Goal: Transaction & Acquisition: Purchase product/service

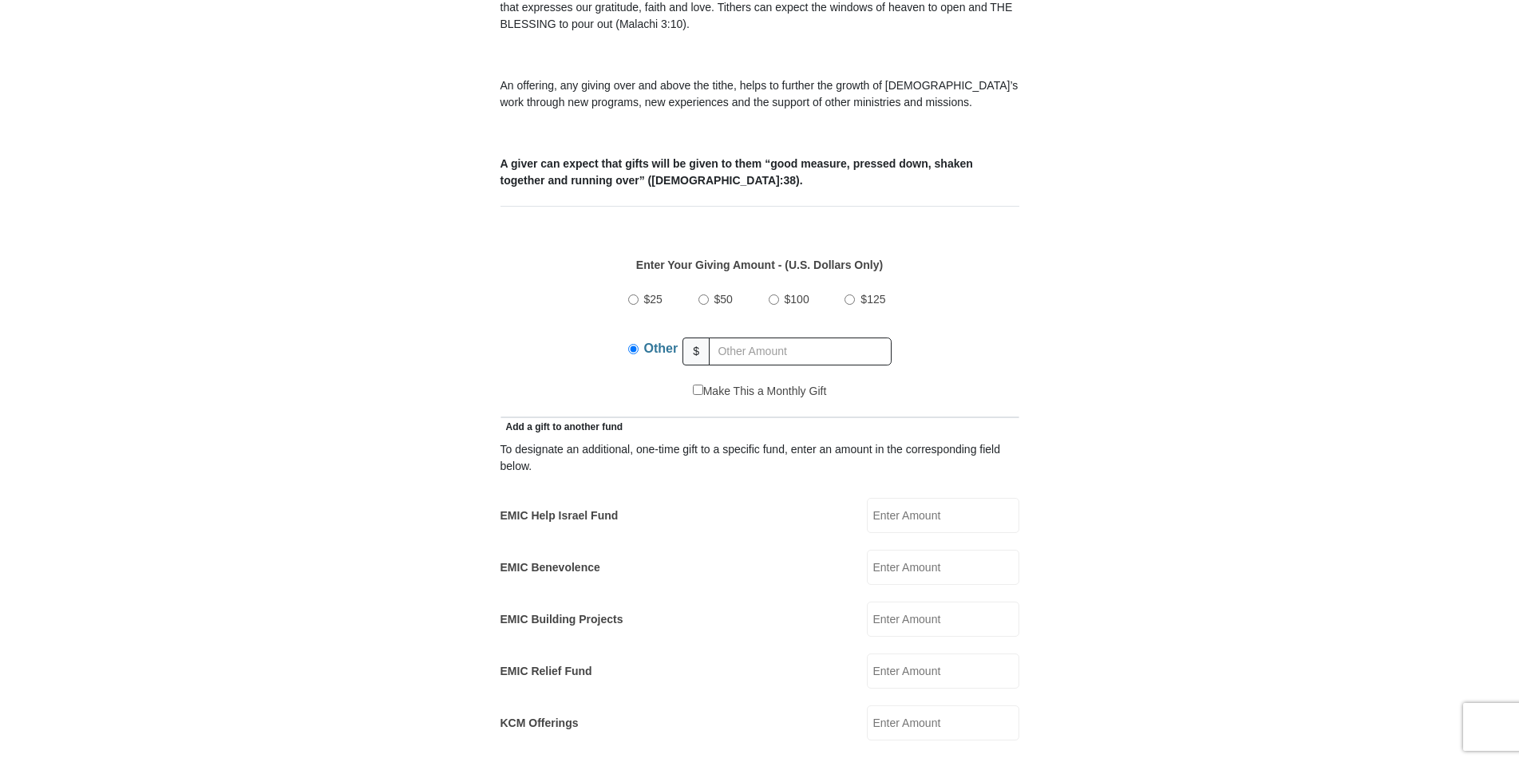
scroll to position [542, 0]
type input "130.00"
click at [1168, 329] on form "[GEOGRAPHIC_DATA][DEMOGRAPHIC_DATA] Online Giving Because of gifts like yours, …" at bounding box center [760, 689] width 910 height 2334
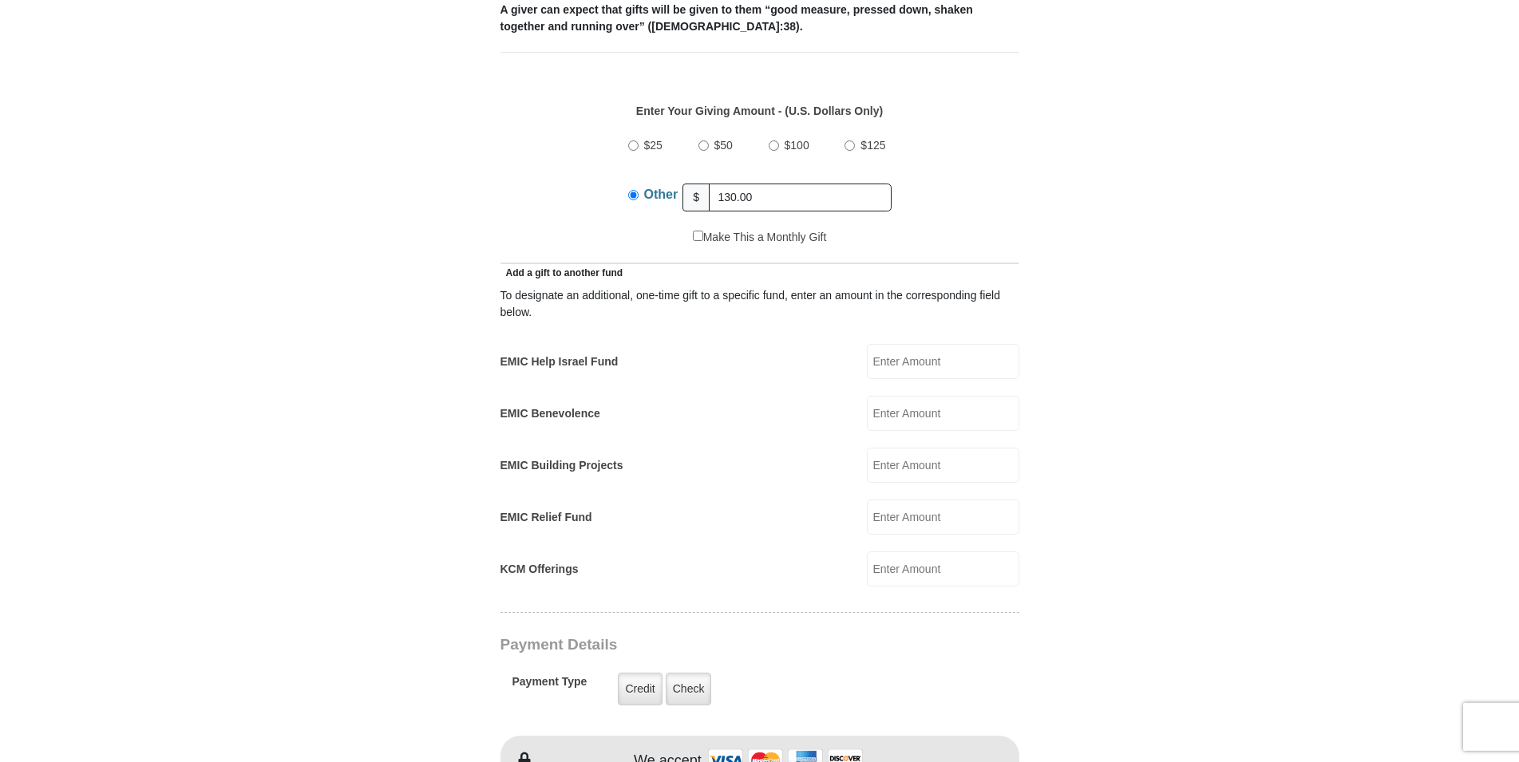
scroll to position [705, 0]
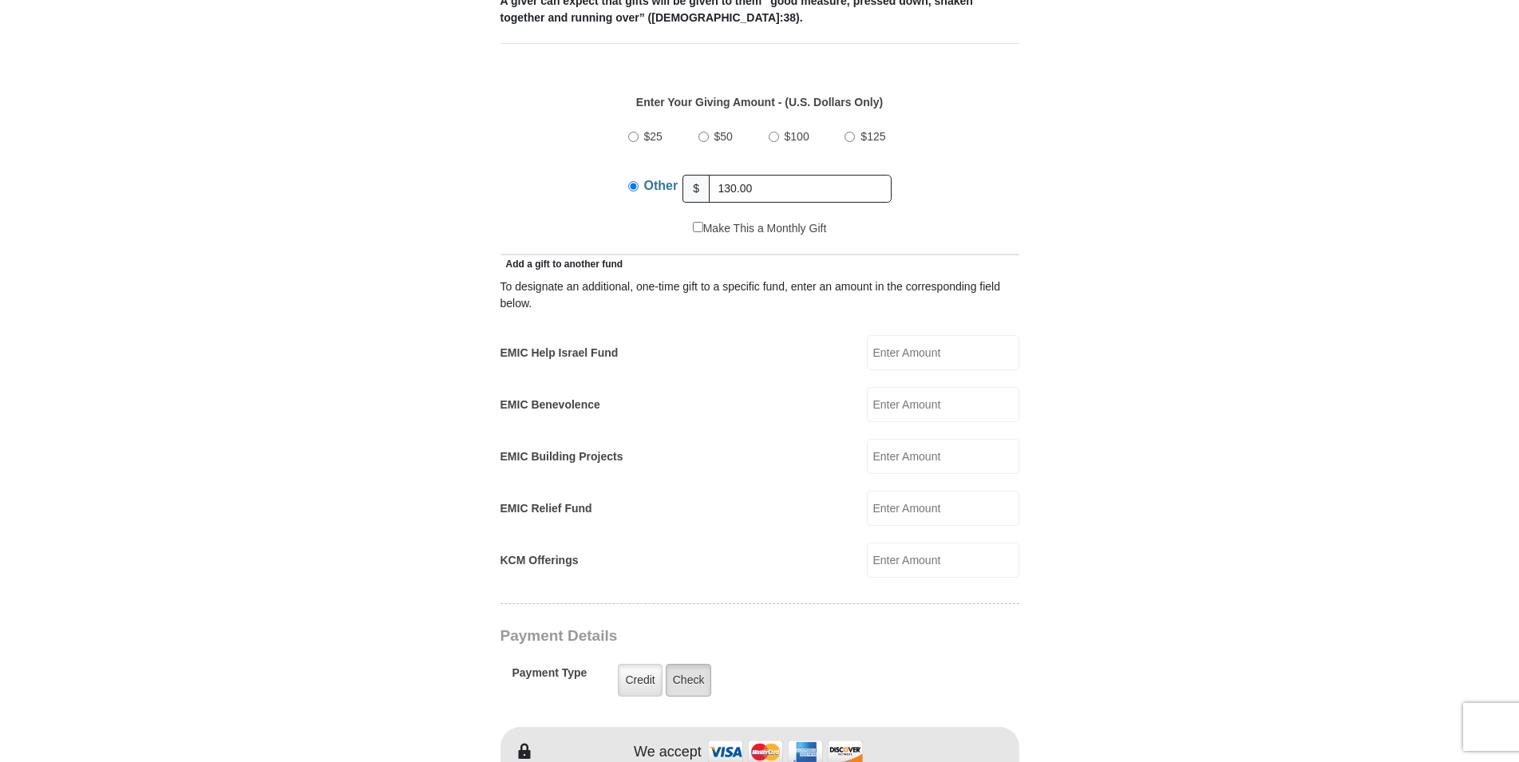
click at [693, 667] on label "Check" at bounding box center [689, 680] width 46 height 33
click at [0, 0] on input "Check" at bounding box center [0, 0] width 0 height 0
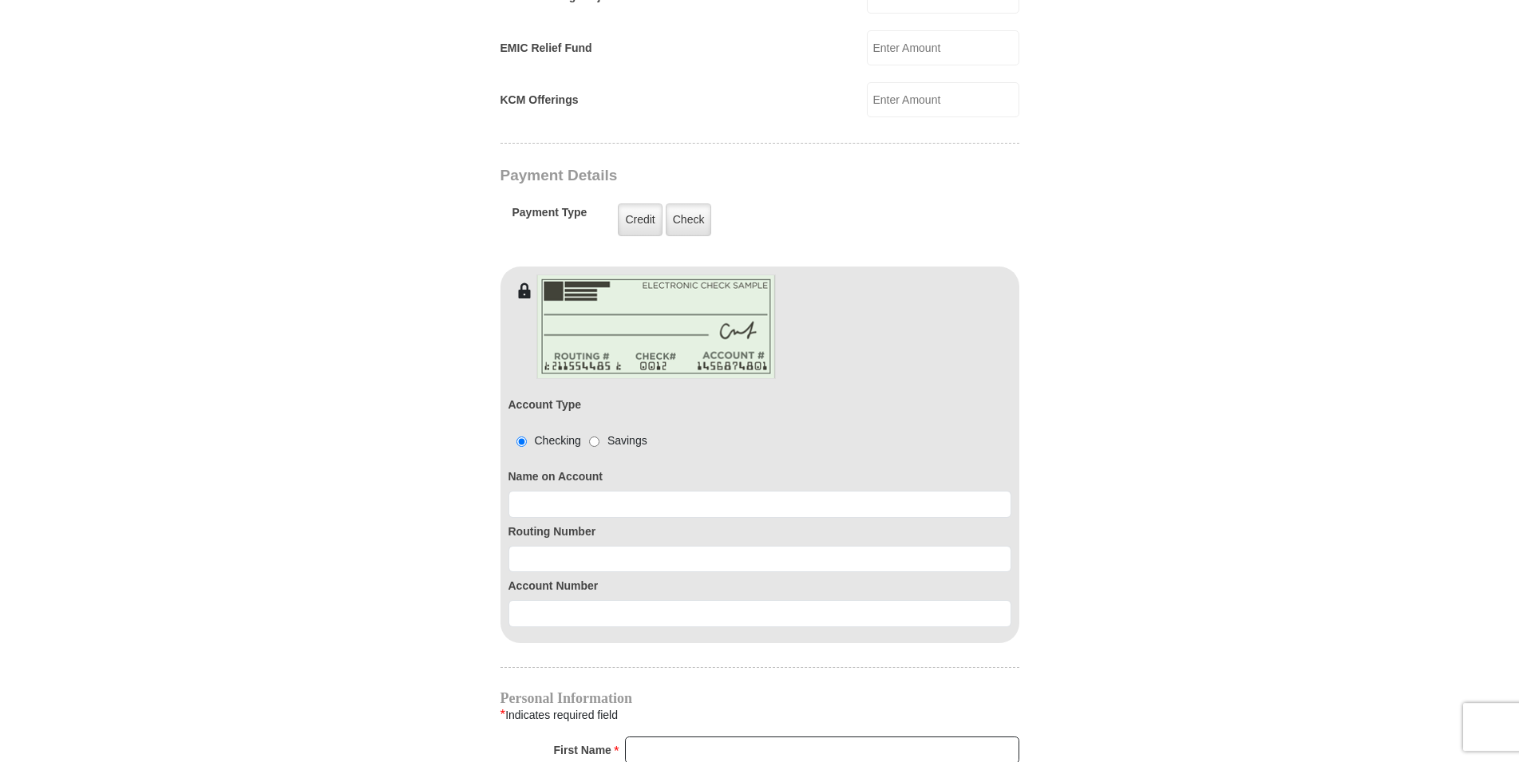
scroll to position [1193, 0]
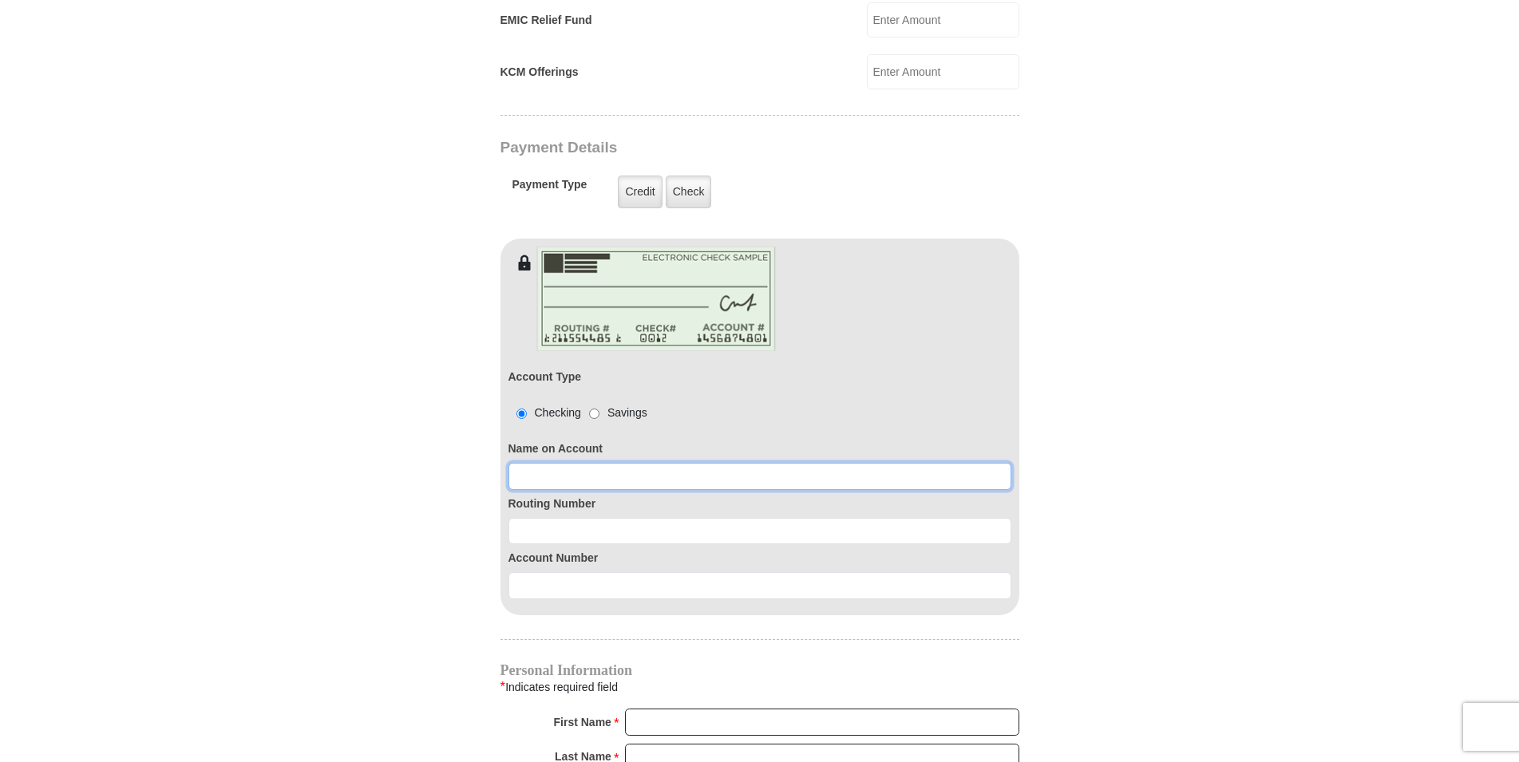
click at [602, 465] on input at bounding box center [759, 476] width 503 height 27
type input "[PERSON_NAME]"
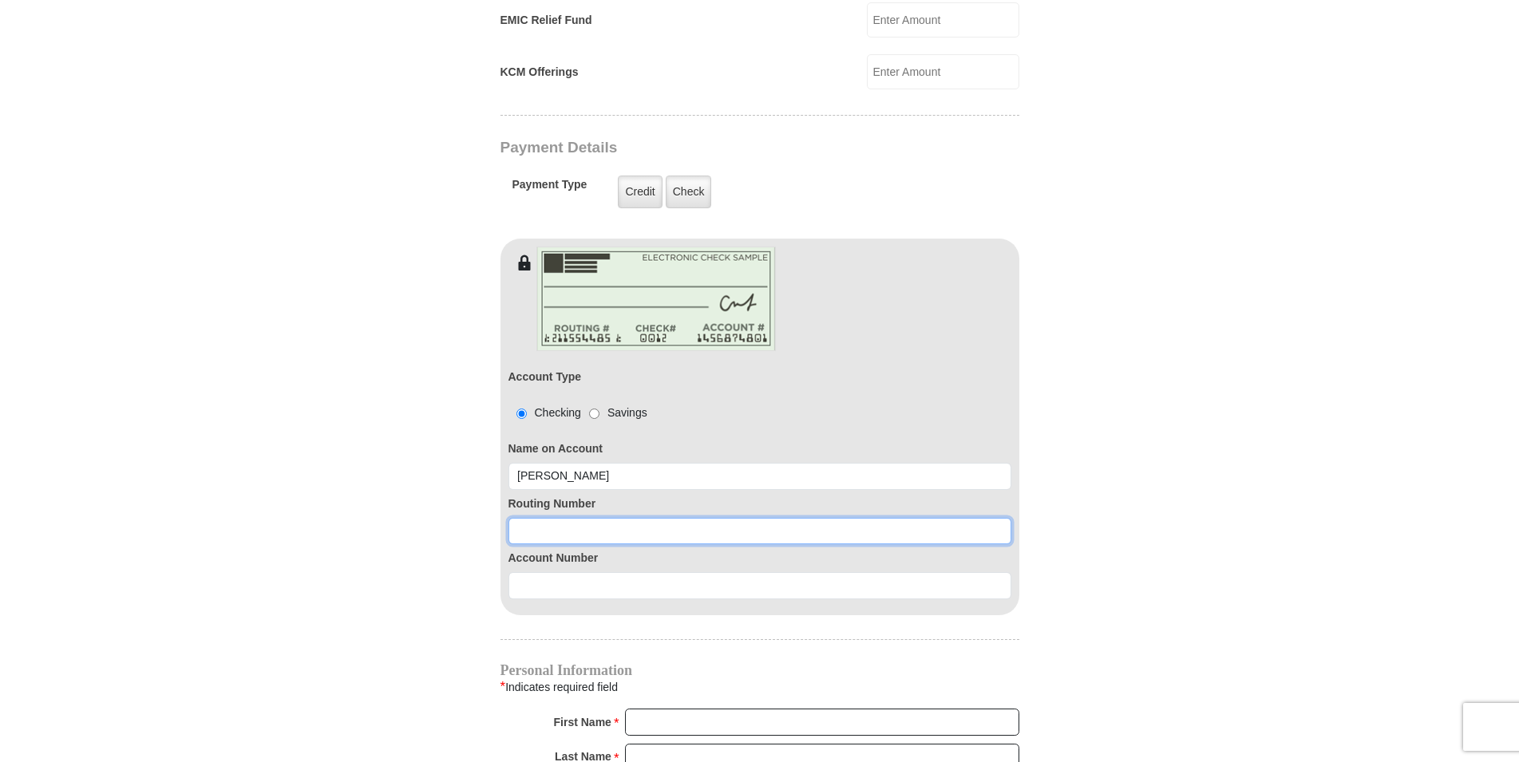
click at [574, 518] on input at bounding box center [759, 531] width 503 height 27
type input "272477694"
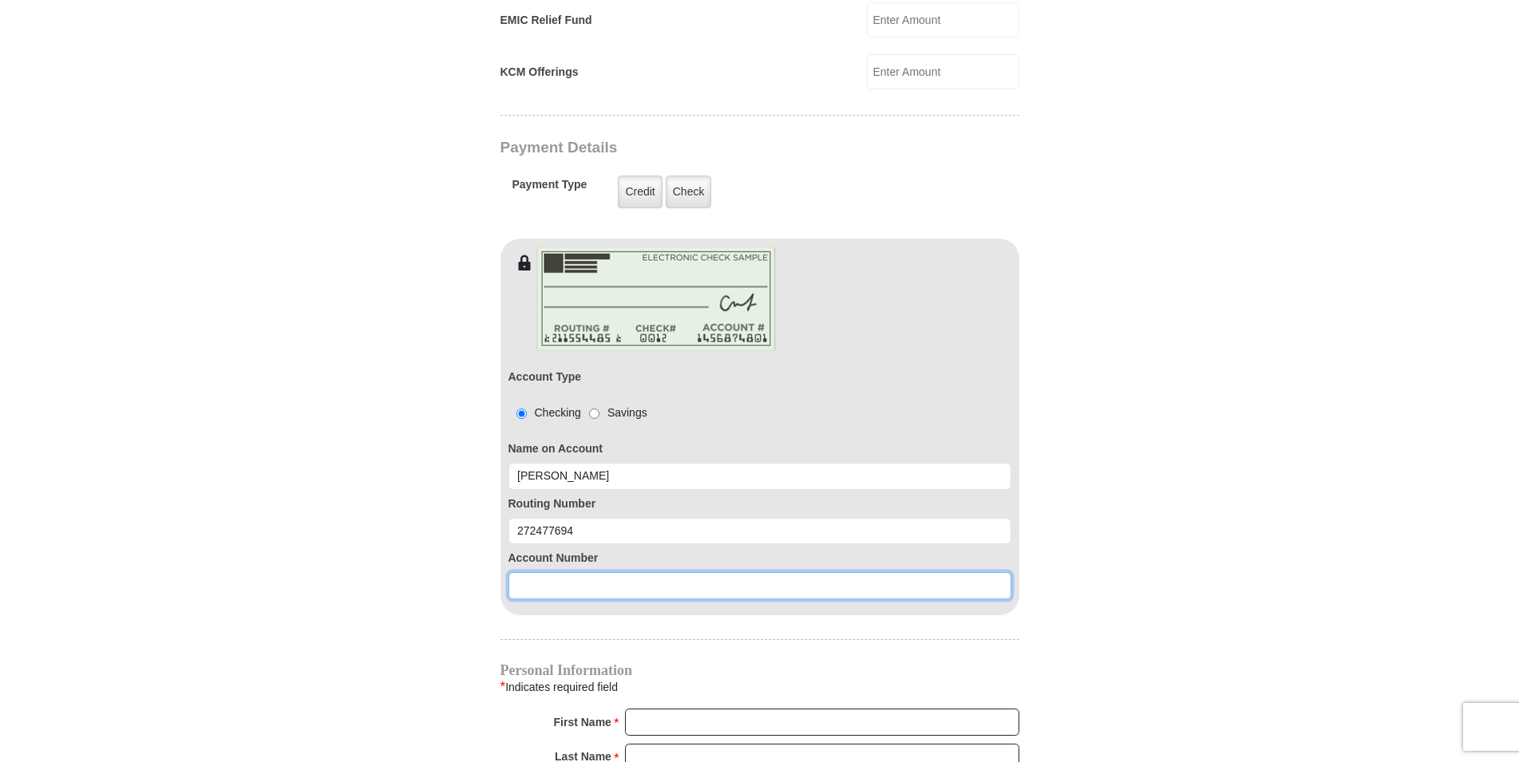
click at [559, 572] on input at bounding box center [759, 585] width 503 height 27
type input "18830730"
click at [1268, 551] on body "[GEOGRAPHIC_DATA][DEMOGRAPHIC_DATA] Online Giving Because of gifts like yours, …" at bounding box center [759, 356] width 1519 height 3098
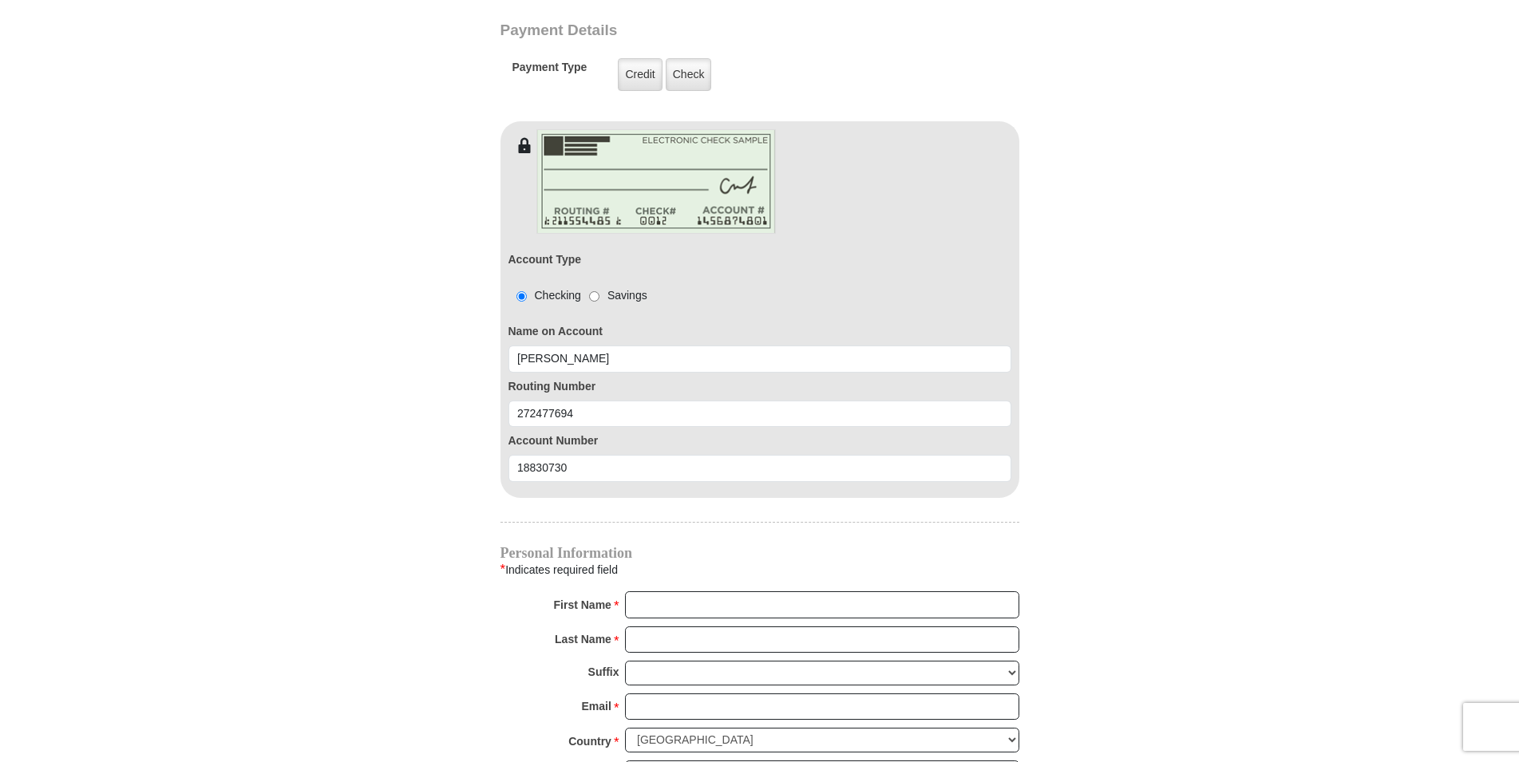
scroll to position [1356, 0]
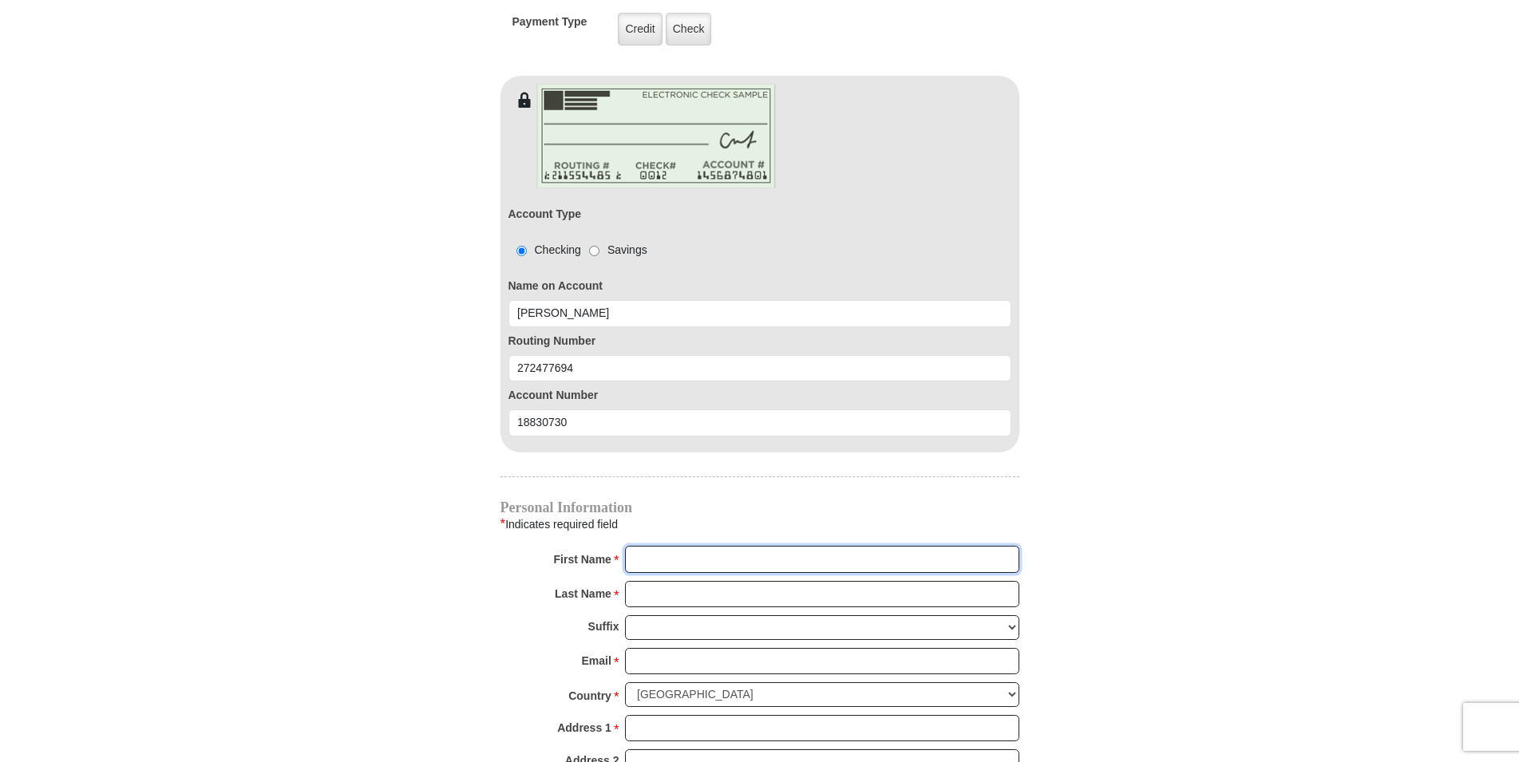
click at [718, 546] on input "First Name *" at bounding box center [822, 559] width 394 height 27
type input "[PERSON_NAME]"
type input "[EMAIL_ADDRESS][DOMAIN_NAME]"
type input "15523 Macarthur"
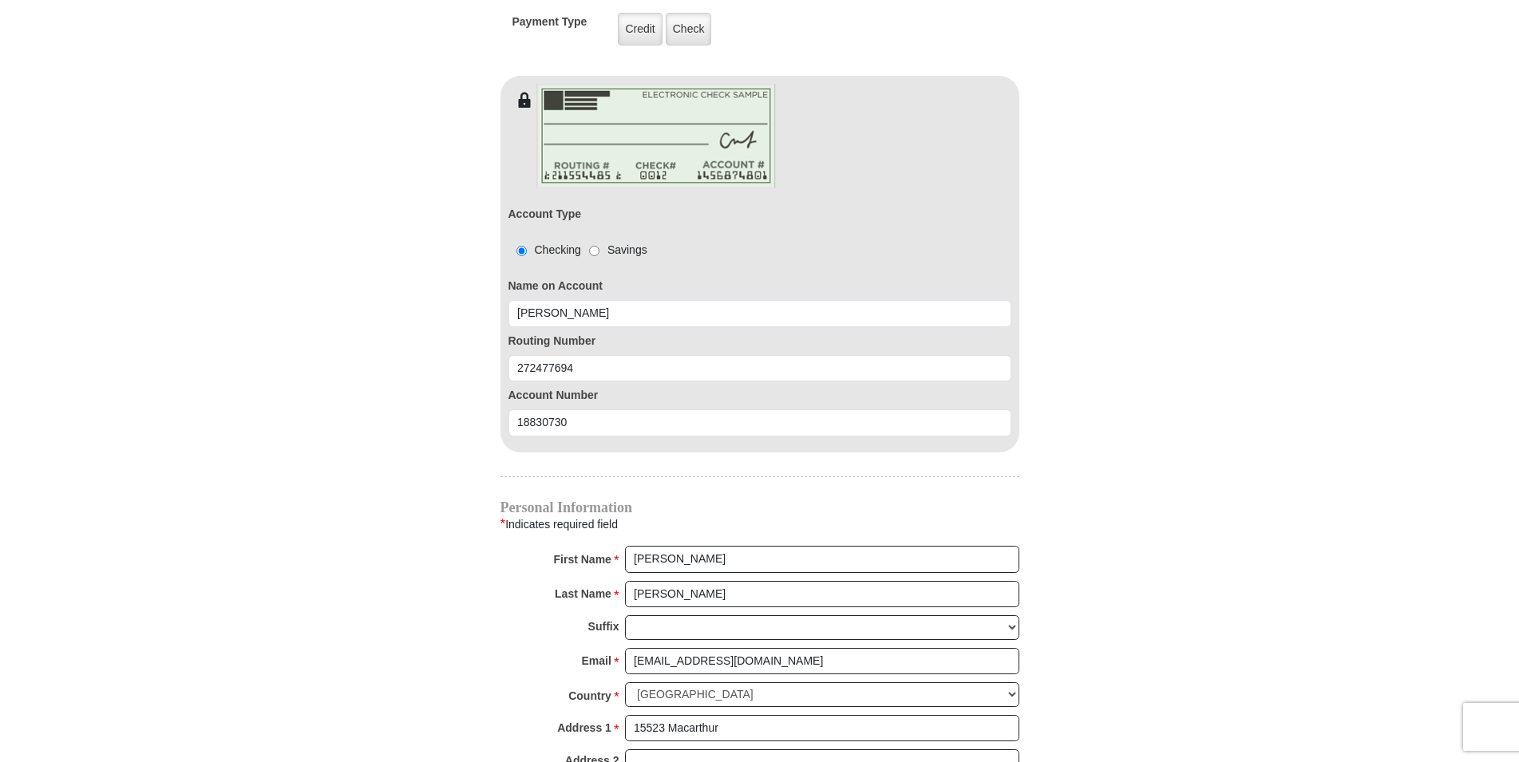
type input "[PERSON_NAME]"
select select "MI"
type input "48239"
type input "3135327542"
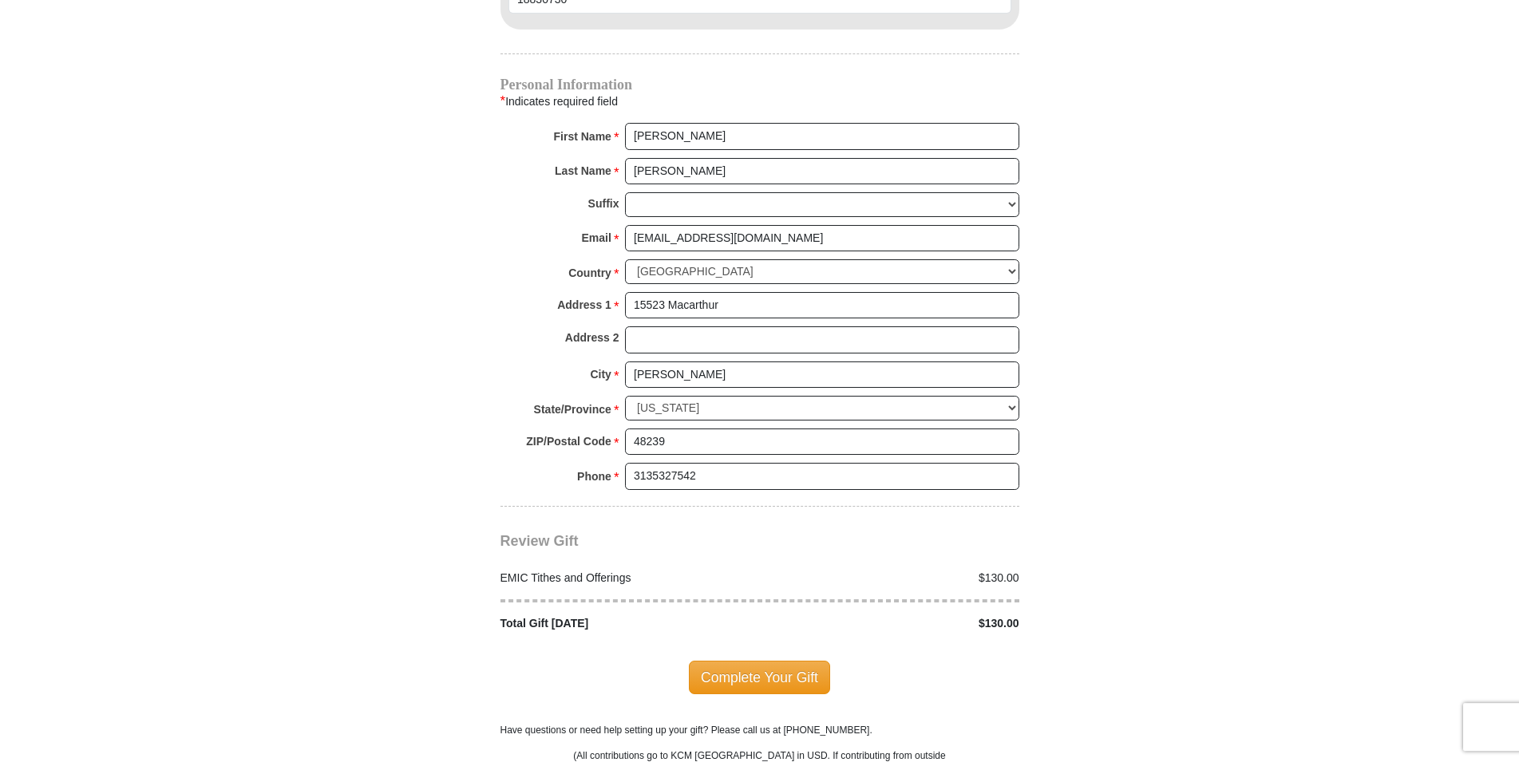
scroll to position [1844, 0]
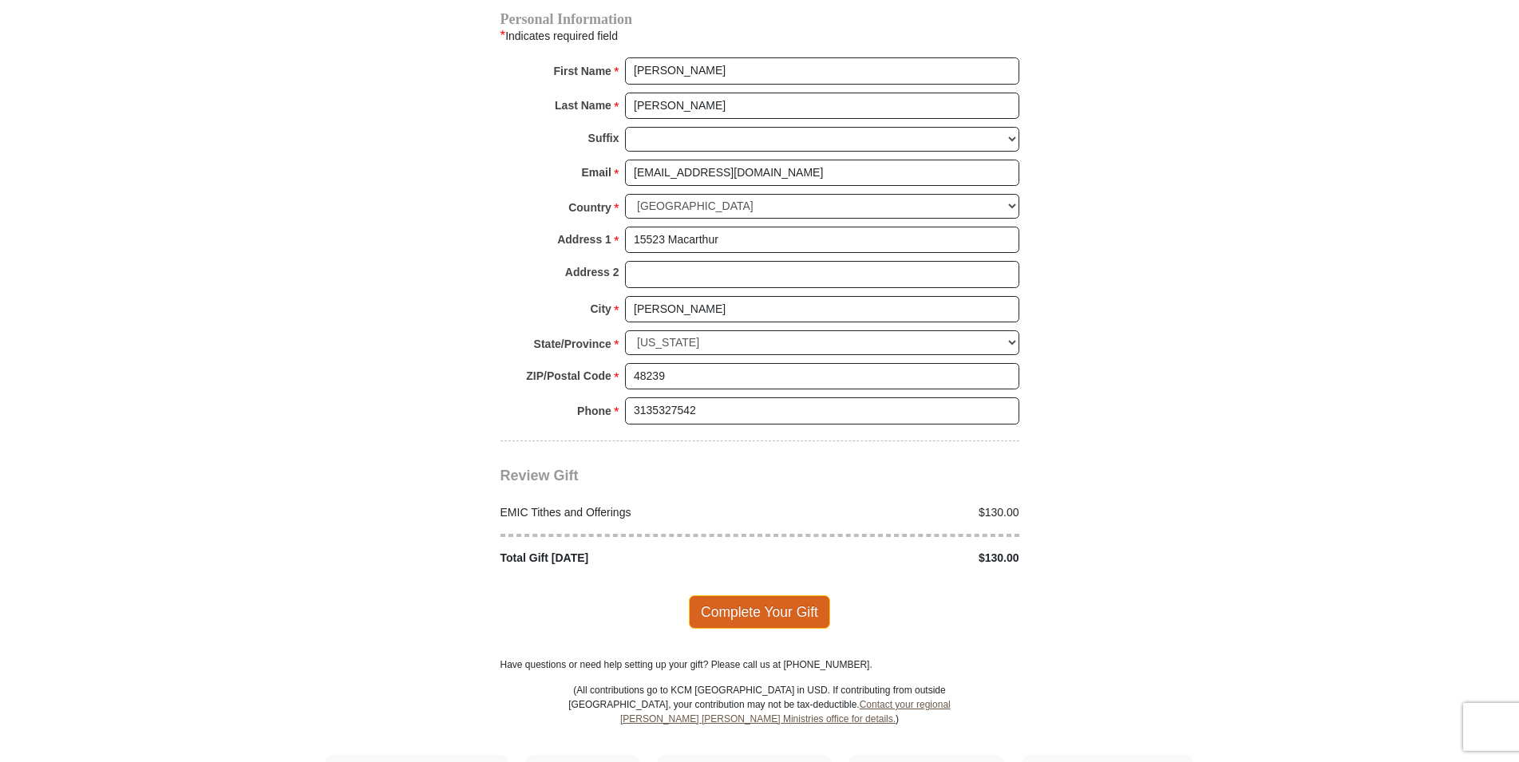
click at [783, 595] on span "Complete Your Gift" at bounding box center [759, 612] width 141 height 34
